Goal: Complete application form

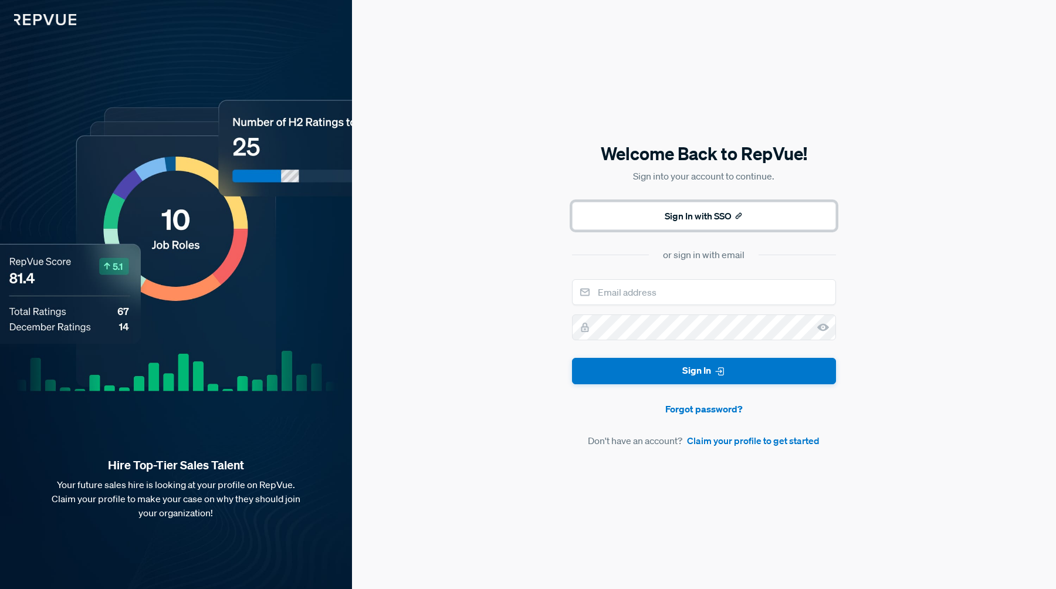
click at [678, 224] on button "Sign In with SSO" at bounding box center [704, 216] width 264 height 28
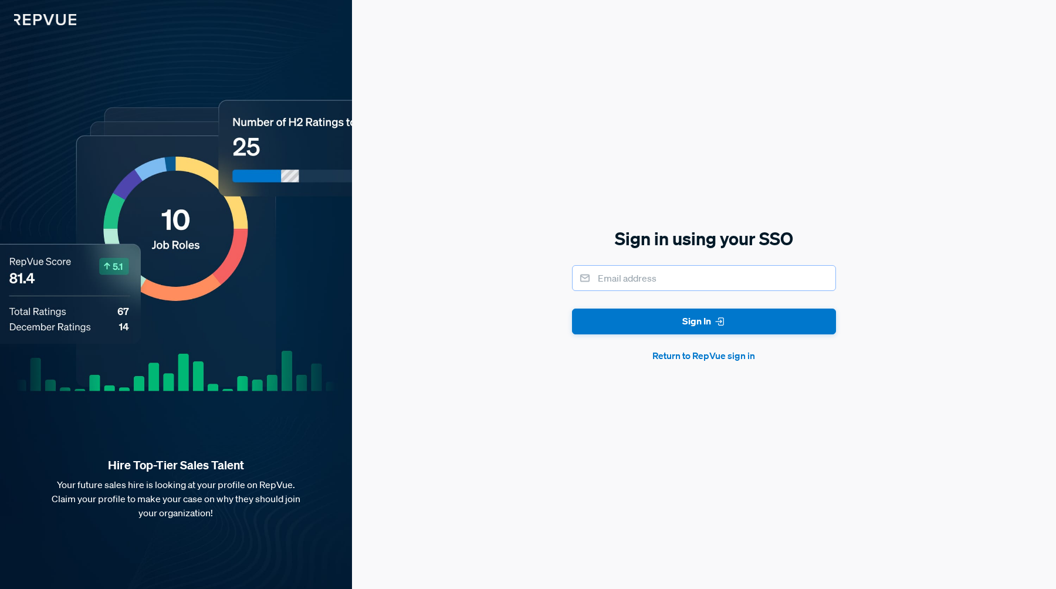
click at [658, 285] on input "email" at bounding box center [704, 278] width 264 height 26
type input "[PERSON_NAME][EMAIL_ADDRESS][DOMAIN_NAME]"
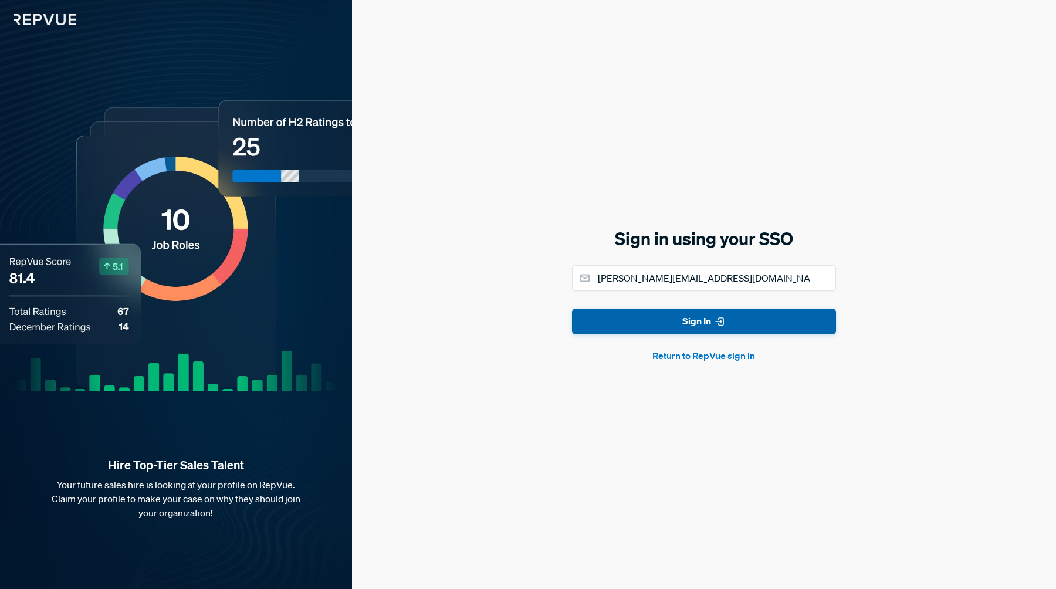
click at [658, 323] on button "Sign In" at bounding box center [704, 322] width 264 height 26
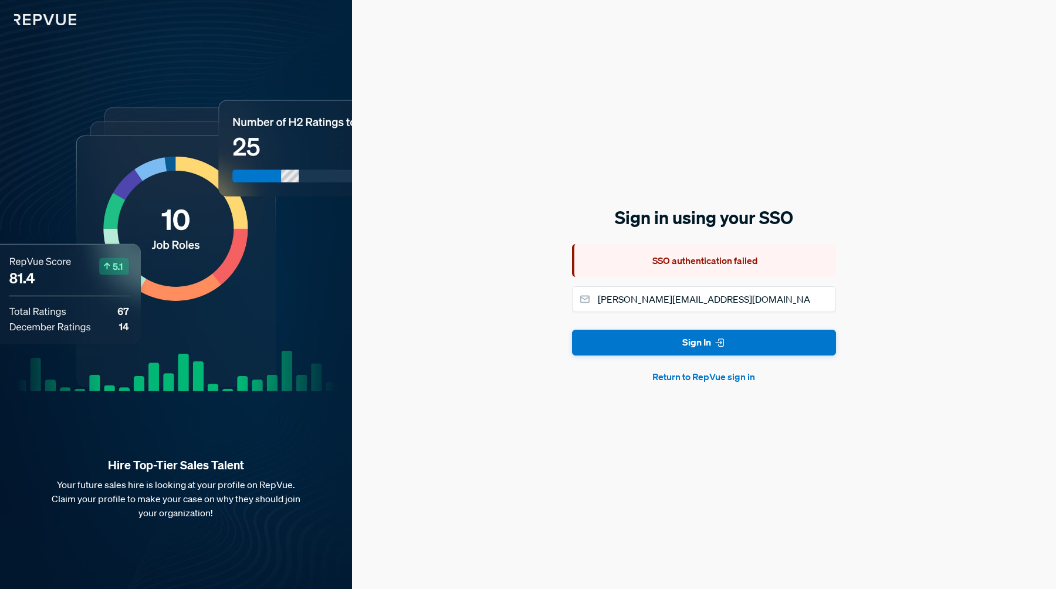
click at [679, 371] on button "Return to RepVue sign in" at bounding box center [704, 377] width 264 height 14
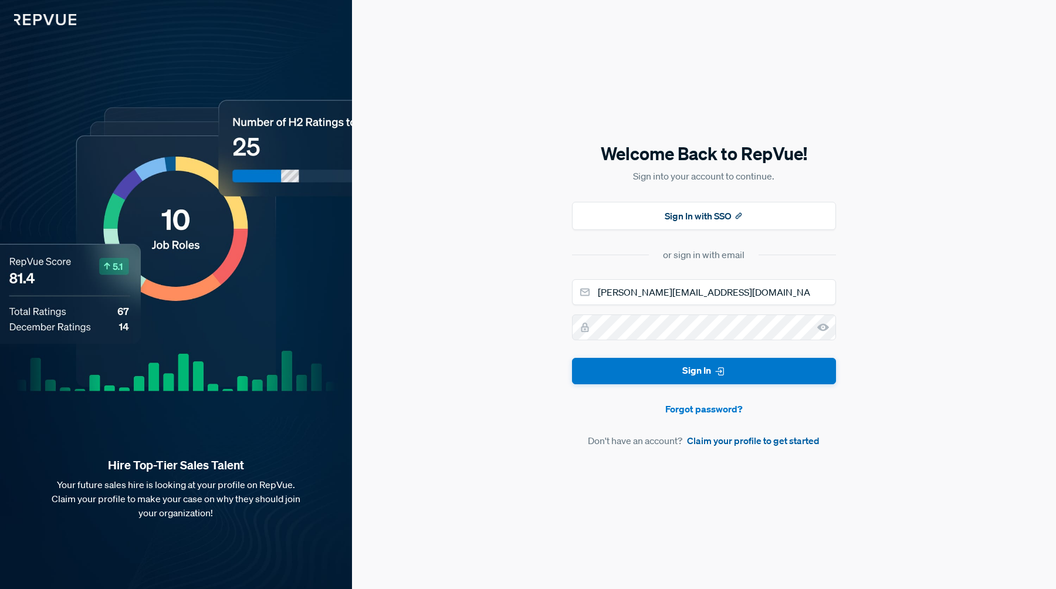
click at [705, 438] on link "Claim your profile to get started" at bounding box center [753, 441] width 133 height 14
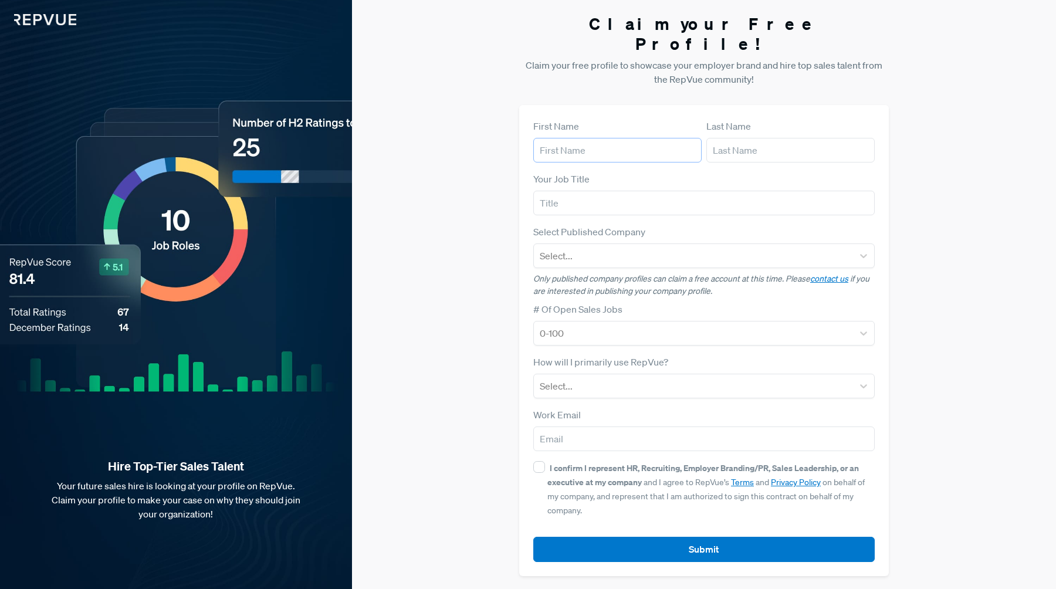
click at [617, 150] on input "text" at bounding box center [617, 150] width 168 height 25
type input "[PERSON_NAME]"
type input "Won"
type input "SDR"
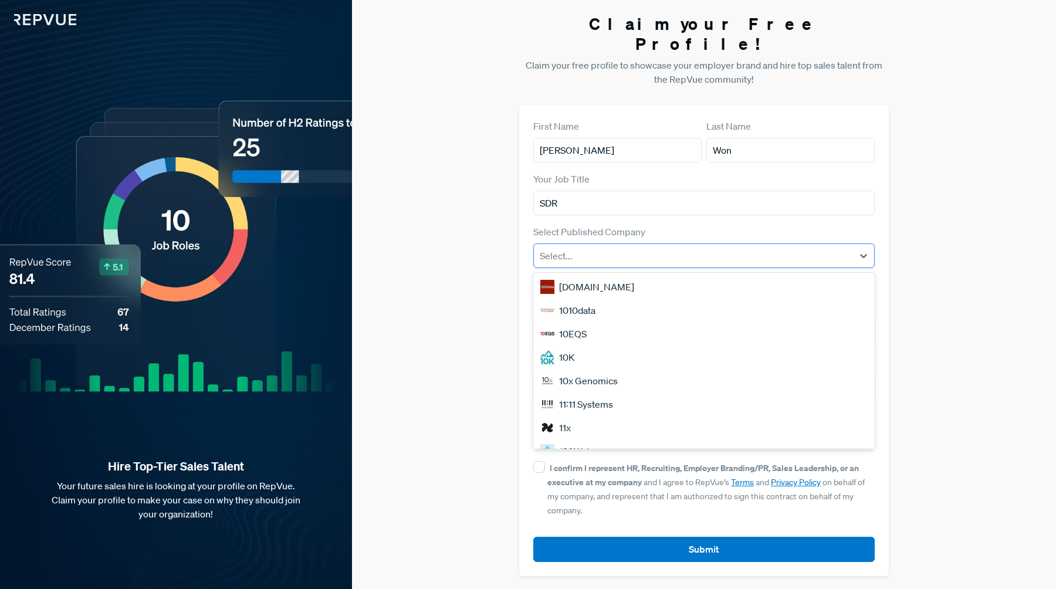
click at [637, 248] on div at bounding box center [694, 256] width 308 height 16
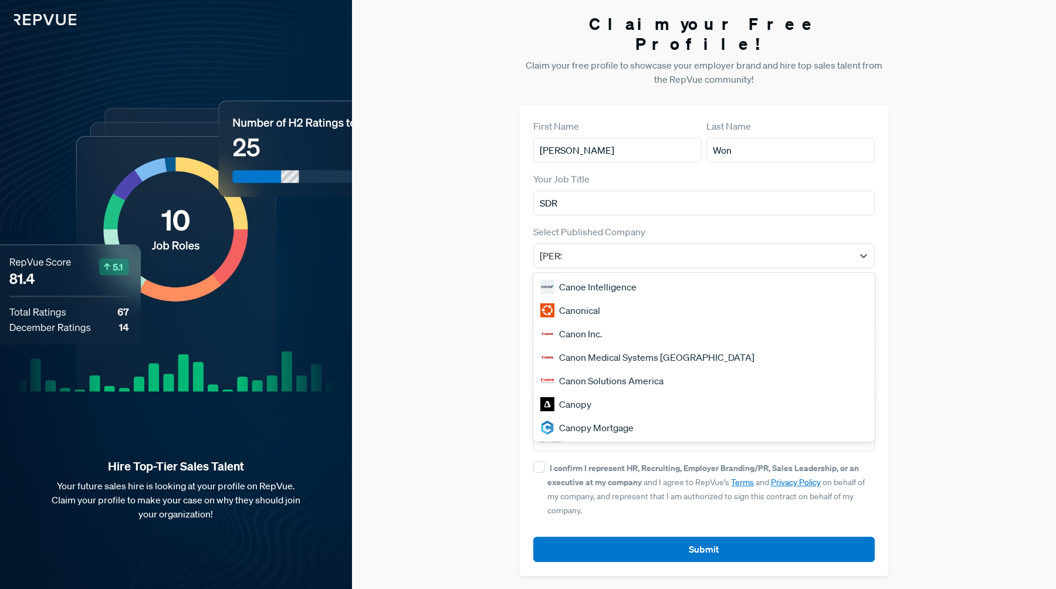
type input "canon"
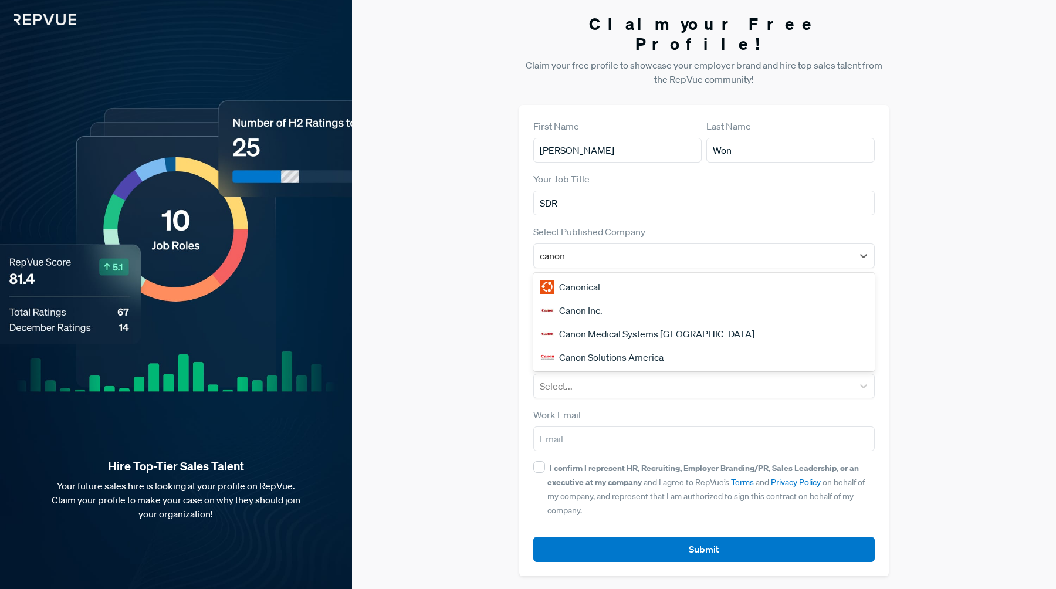
click at [628, 275] on div "Canonical" at bounding box center [704, 286] width 342 height 23
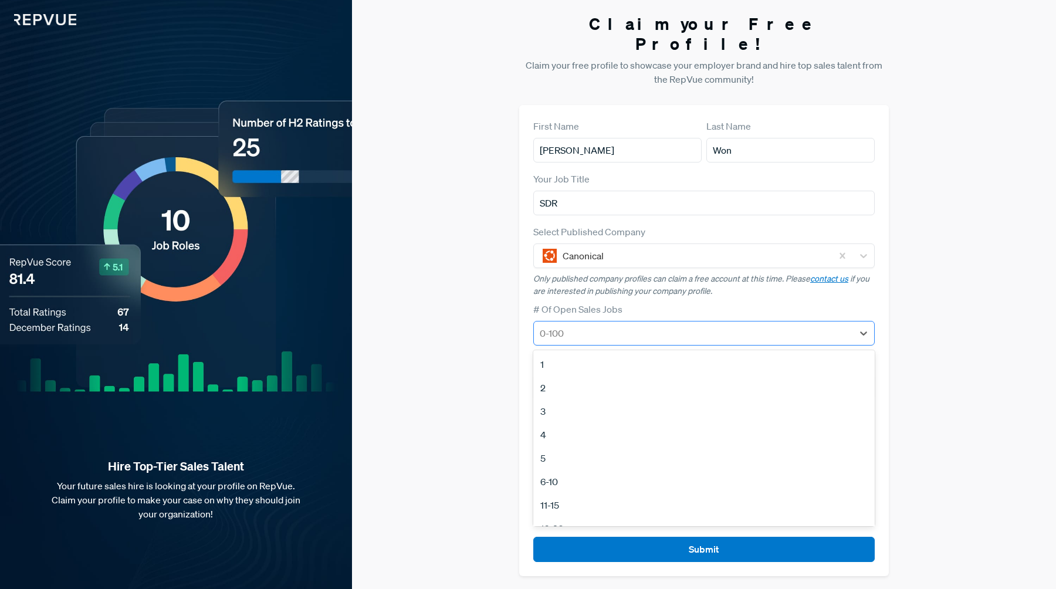
click at [655, 325] on div at bounding box center [694, 333] width 308 height 16
click at [505, 373] on div "Claim your Free Profile! Claim your free profile to showcase your employer bran…" at bounding box center [704, 295] width 704 height 590
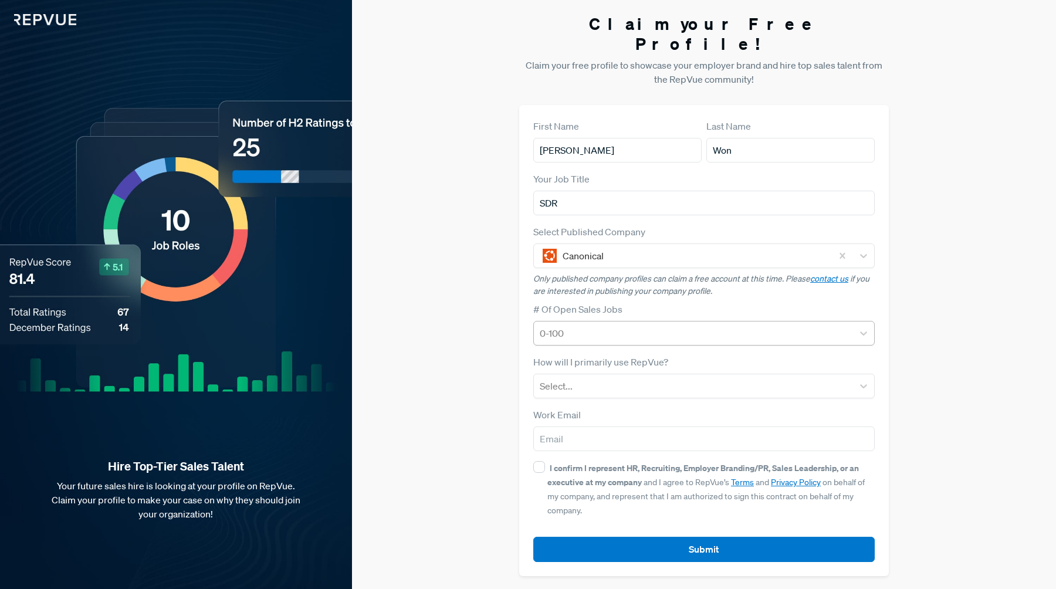
click at [592, 328] on div at bounding box center [694, 333] width 308 height 16
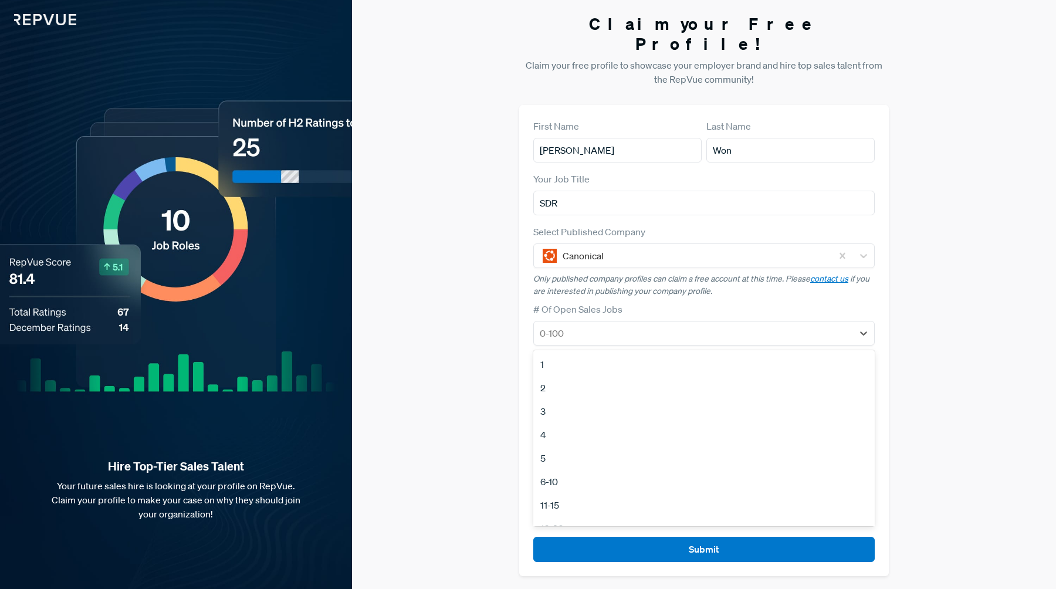
scroll to position [110, 0]
drag, startPoint x: 573, startPoint y: 499, endPoint x: 576, endPoint y: 469, distance: 30.1
click at [576, 469] on div "1 2 3 4 5 6-10 11-15 [PHONE_NUMBER] [PHONE_NUMBER]+ No Open Sales Jobs" at bounding box center [704, 438] width 342 height 176
click at [576, 477] on div "100+" at bounding box center [704, 488] width 342 height 23
click at [608, 325] on div at bounding box center [694, 333] width 308 height 16
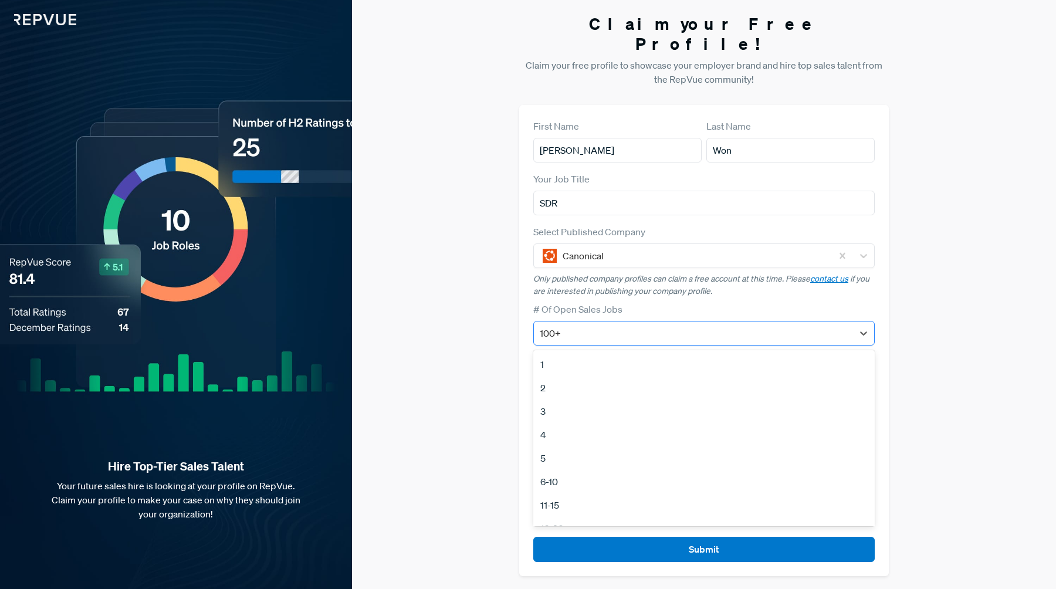
scroll to position [92, 0]
click at [608, 325] on div at bounding box center [694, 333] width 308 height 16
click at [572, 325] on div at bounding box center [694, 333] width 308 height 16
click at [584, 398] on div "6-10" at bounding box center [704, 409] width 342 height 23
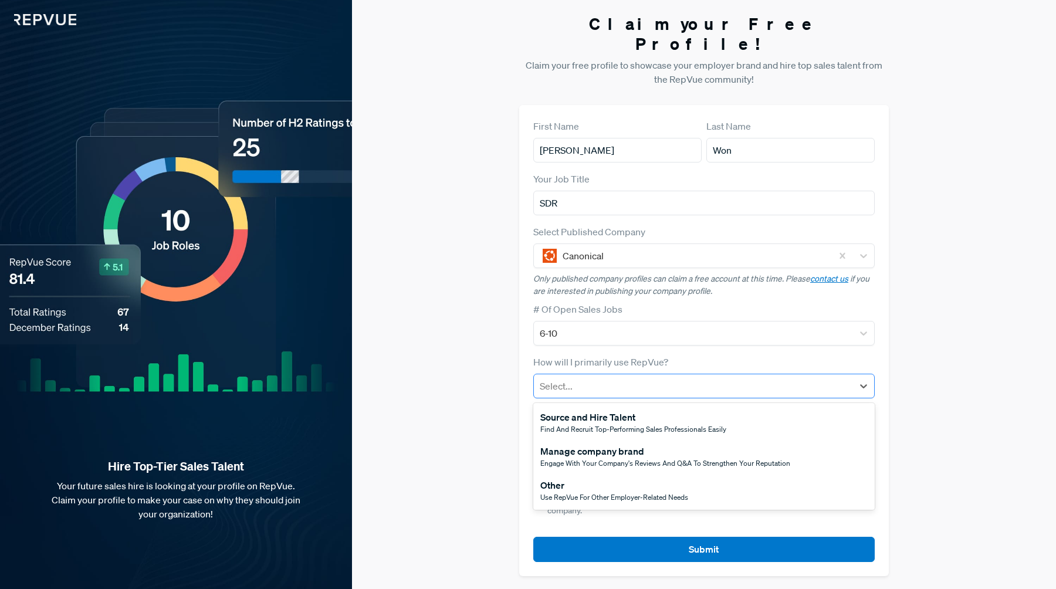
click at [604, 381] on div at bounding box center [694, 386] width 308 height 16
click at [592, 481] on div "Other" at bounding box center [614, 485] width 148 height 14
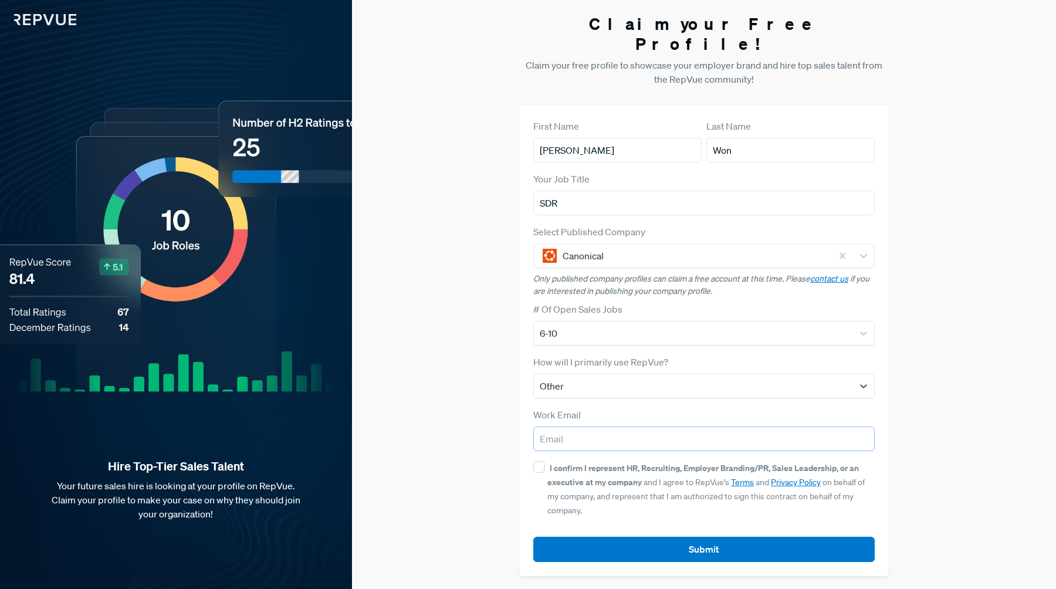
click at [617, 427] on input "email" at bounding box center [704, 439] width 342 height 25
type input "[PERSON_NAME][EMAIL_ADDRESS][DOMAIN_NAME]"
click at [540, 461] on input "I confirm I represent HR, Recruiting, Employer Branding/PR, Sales Leadership, o…" at bounding box center [539, 467] width 12 height 12
click at [534, 461] on input "I confirm I represent HR, Recruiting, Employer Branding/PR, Sales Leadership, o…" at bounding box center [539, 467] width 12 height 12
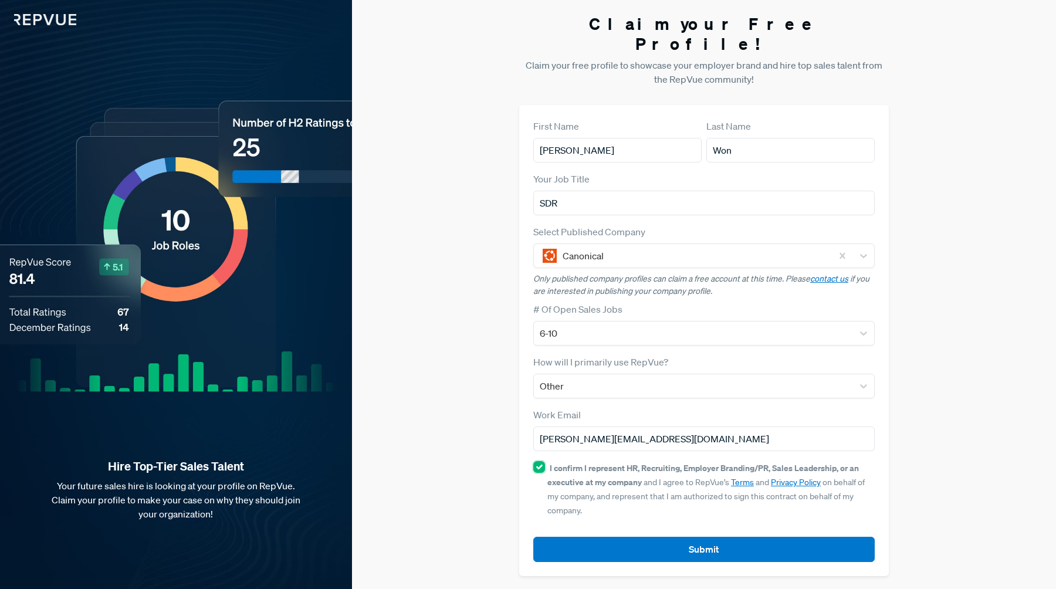
checkbox input "true"
